Goal: Task Accomplishment & Management: Use online tool/utility

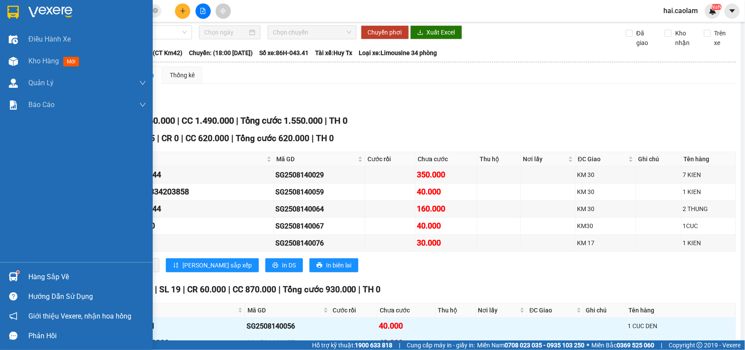
click at [55, 278] on div "Hàng sắp về" at bounding box center [87, 276] width 118 height 13
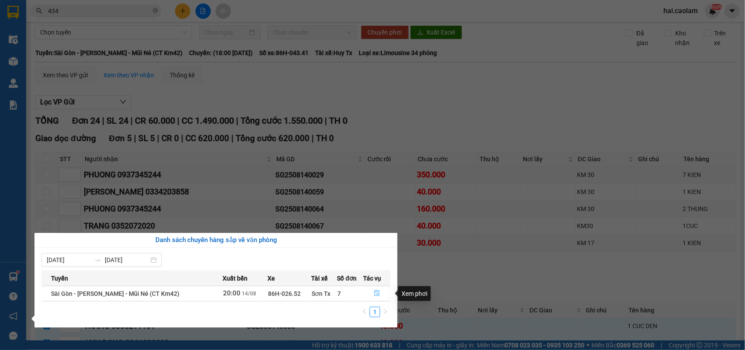
click at [380, 295] on button "button" at bounding box center [377, 293] width 27 height 14
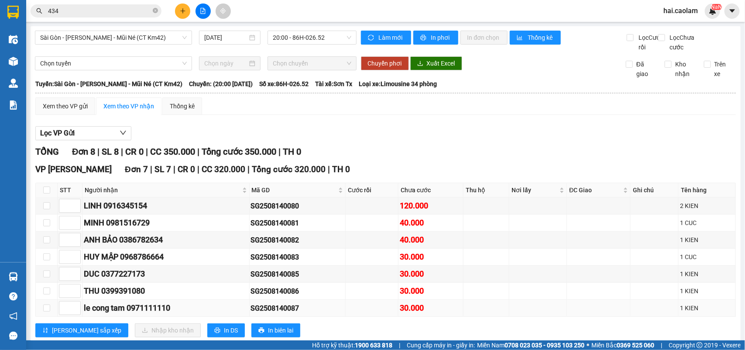
scroll to position [118, 0]
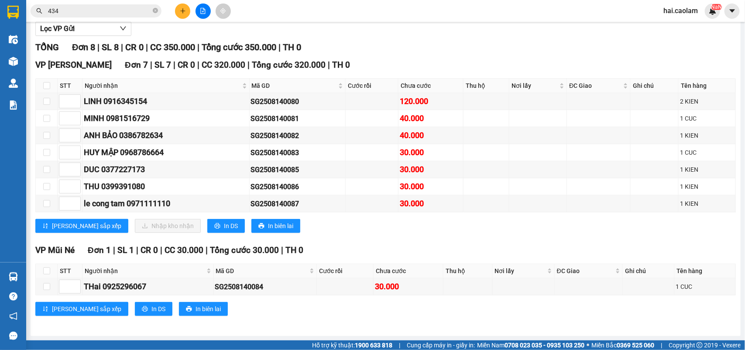
drag, startPoint x: 492, startPoint y: 222, endPoint x: 335, endPoint y: 206, distance: 157.5
click at [491, 223] on div "[PERSON_NAME] sắp xếp Nhập kho nhận In DS In biên lai" at bounding box center [385, 226] width 701 height 14
click at [45, 82] on input "checkbox" at bounding box center [46, 85] width 7 height 7
checkbox input "true"
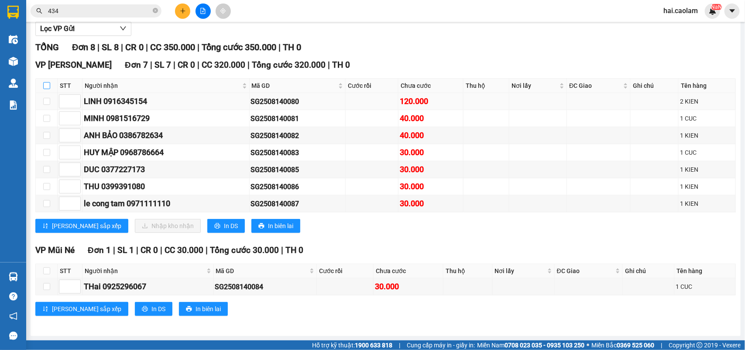
checkbox input "true"
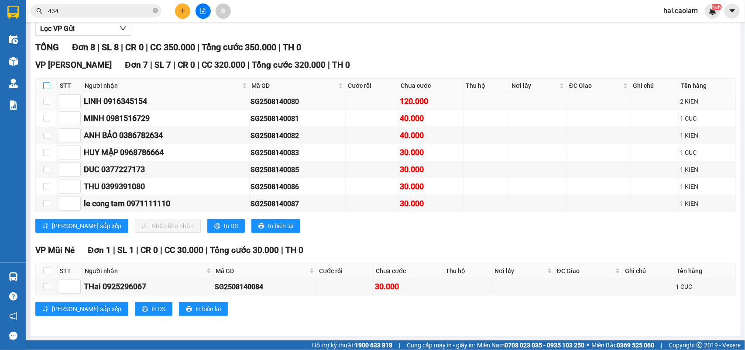
checkbox input "true"
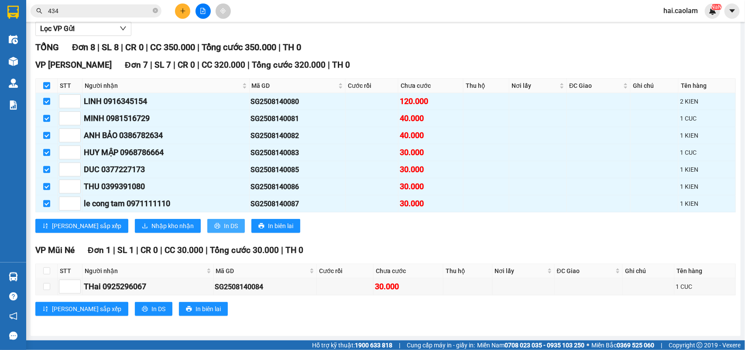
click at [224, 225] on span "In DS" at bounding box center [231, 226] width 14 height 10
click at [49, 268] on input "checkbox" at bounding box center [46, 270] width 7 height 7
checkbox input "true"
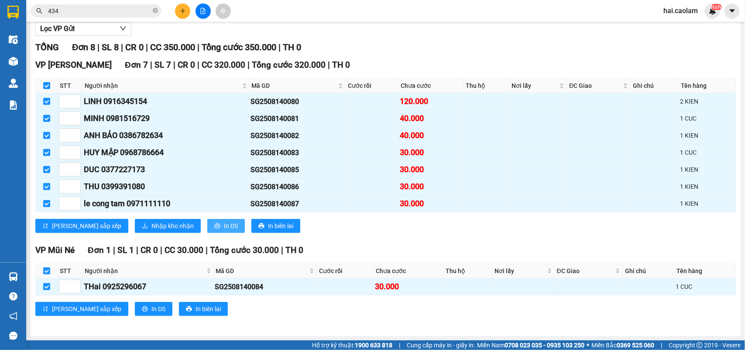
click at [224, 225] on span "In DS" at bounding box center [231, 226] width 14 height 10
